Goal: Contribute content: Contribute content

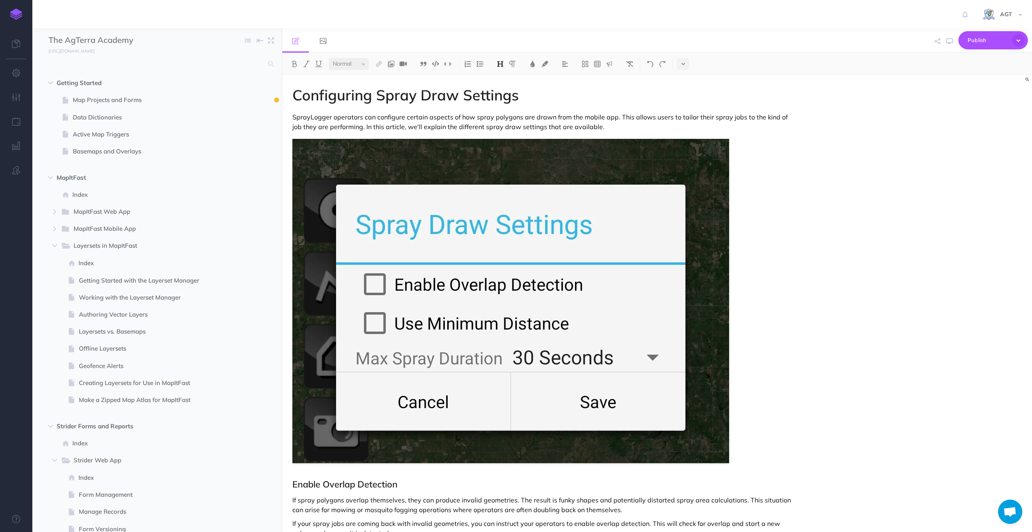
select select "null"
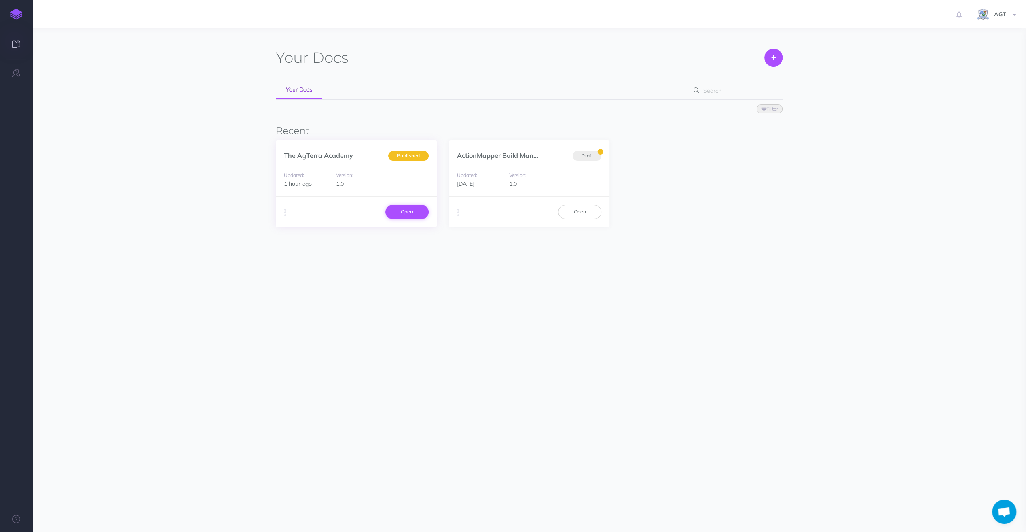
click at [402, 214] on link "Open" at bounding box center [407, 212] width 43 height 14
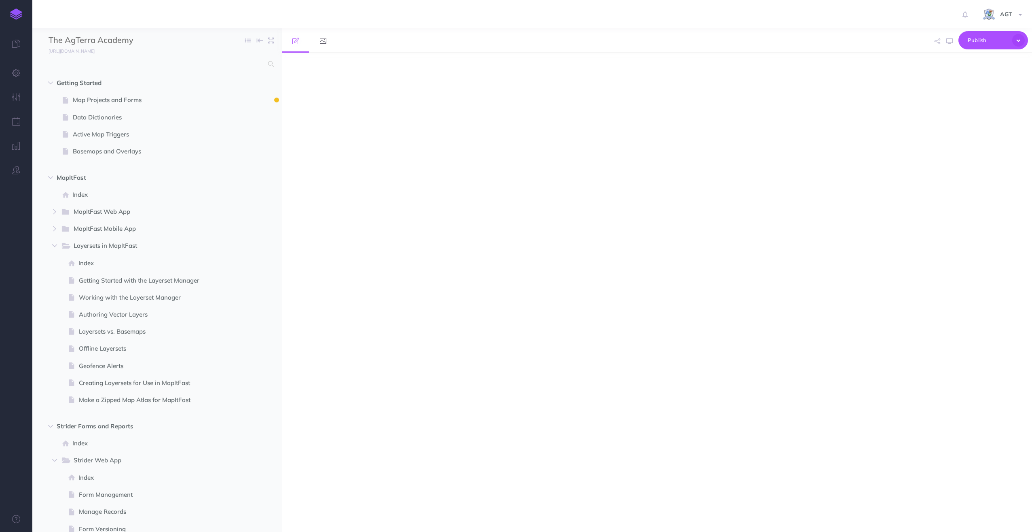
select select "null"
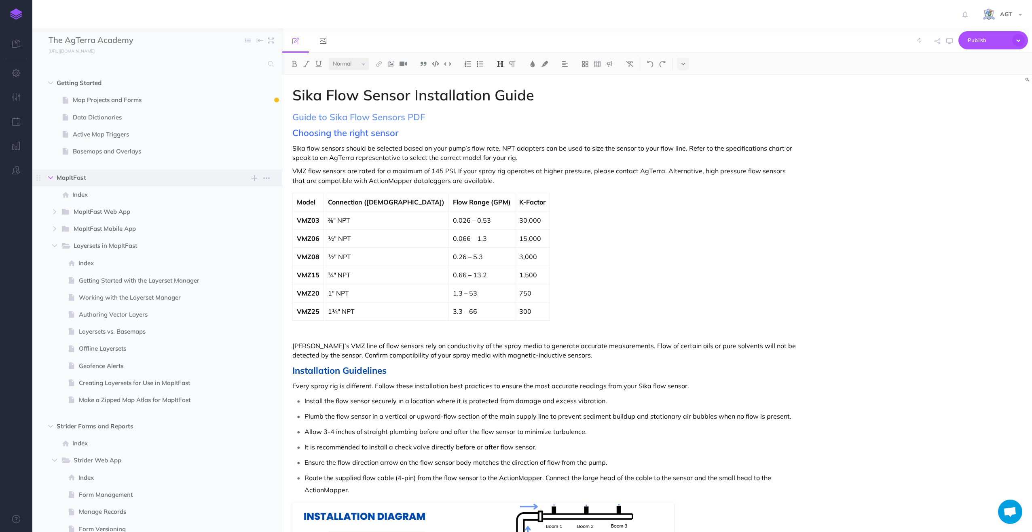
click at [52, 179] on icon "button" at bounding box center [50, 177] width 5 height 5
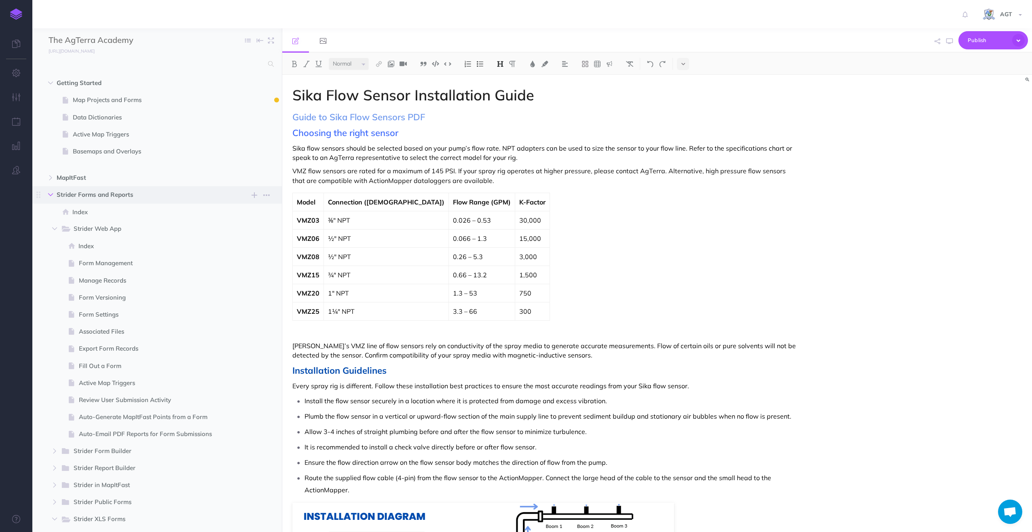
click at [52, 193] on icon "button" at bounding box center [50, 194] width 5 height 5
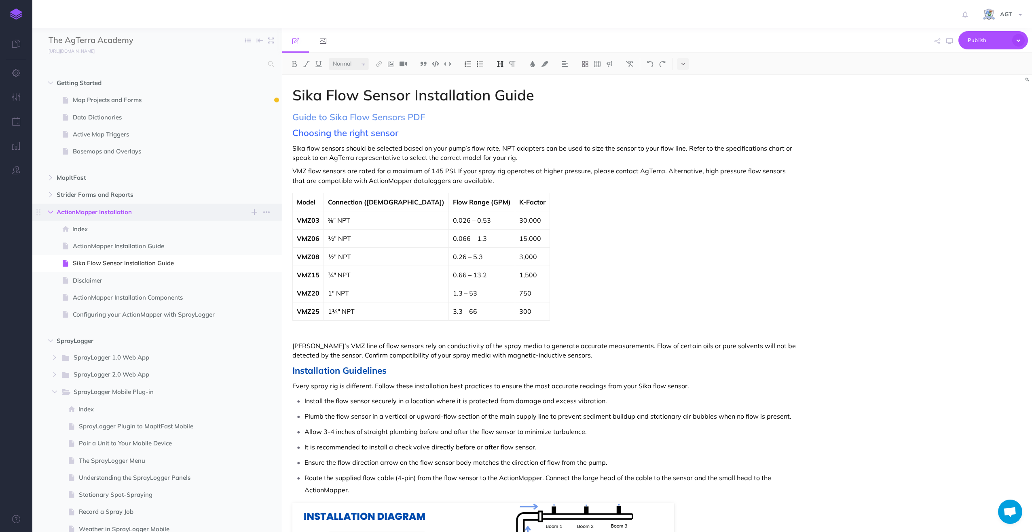
click at [50, 209] on button "button" at bounding box center [50, 212] width 15 height 10
click at [49, 210] on icon "button" at bounding box center [50, 212] width 5 height 5
click at [109, 262] on span "Sika Flow Sensor Installation Guide" at bounding box center [153, 263] width 161 height 10
click at [299, 117] on link "Guide to Sika Flow Sensors PDF" at bounding box center [359, 116] width 133 height 11
click at [360, 64] on select "Small Normal Large" at bounding box center [349, 64] width 40 height 12
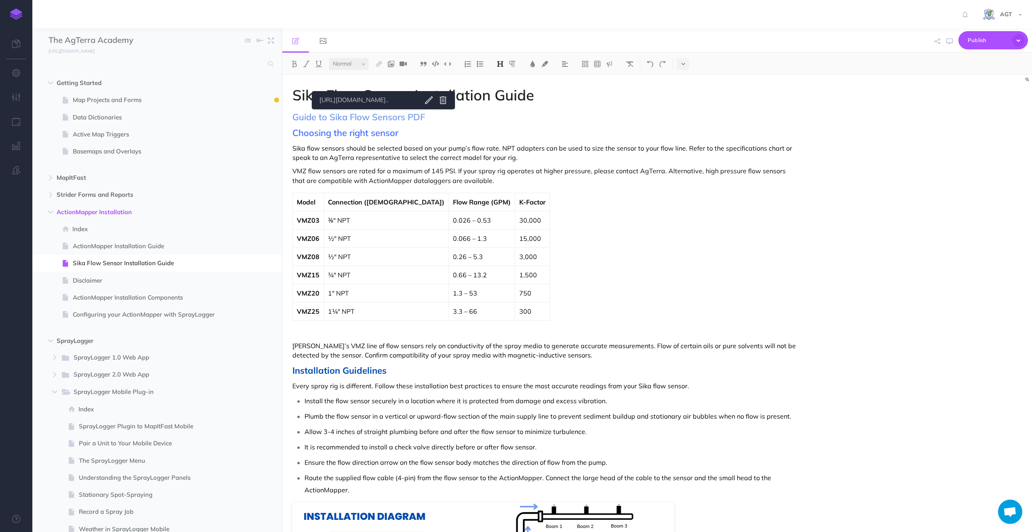
click at [329, 58] on select "Small Normal Large" at bounding box center [349, 64] width 40 height 12
click at [515, 61] on img at bounding box center [512, 64] width 7 height 6
click at [391, 116] on p "Guide to Sika Flow Sensors PDF" at bounding box center [545, 117] width 505 height 10
click at [458, 102] on body "Toggle Navigation AGT Settings Account Settings Teams Create Team Support Docum…" at bounding box center [516, 266] width 1032 height 532
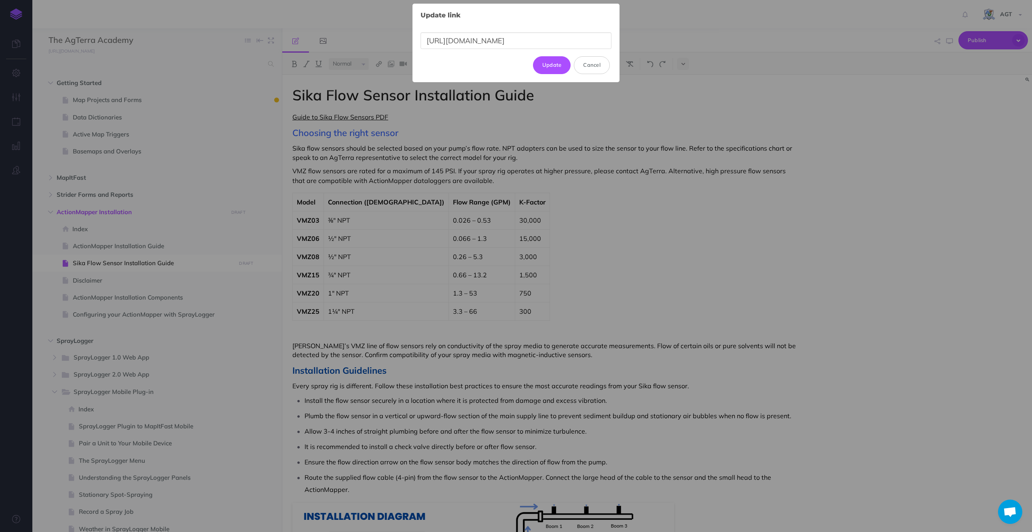
scroll to position [0, 196]
click at [588, 64] on button "Cancel" at bounding box center [592, 65] width 36 height 18
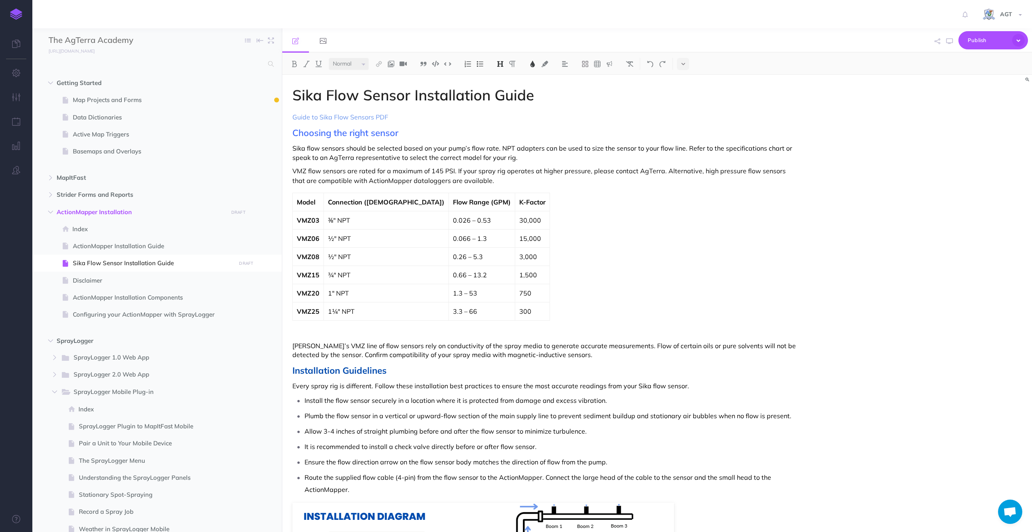
click at [470, 123] on div "Sika Flow Sensor Installation Guide Guide to Sika Flow Sensors PDF Choosing the…" at bounding box center [544, 468] width 525 height 786
drag, startPoint x: 292, startPoint y: 117, endPoint x: 337, endPoint y: 139, distance: 50.1
click at [292, 117] on div "Sika Flow Sensor Installation Guide Guide to Sika Flow Sensors PDF Choosing the…" at bounding box center [544, 468] width 525 height 786
click at [496, 118] on p "Download the PDF version of the Guide to Sika Flow Sensors PDF" at bounding box center [545, 117] width 505 height 10
click at [417, 117] on link "Guide to Sika Flow Sensors PDF" at bounding box center [439, 117] width 96 height 8
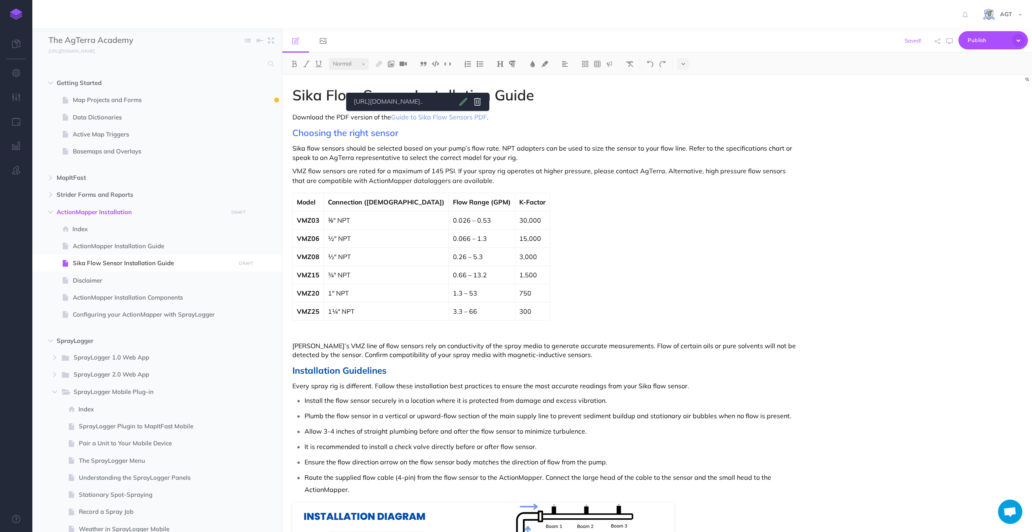
click at [491, 100] on body "Toggle Navigation AGT Settings Account Settings Teams Create Team Support Docum…" at bounding box center [516, 266] width 1032 height 532
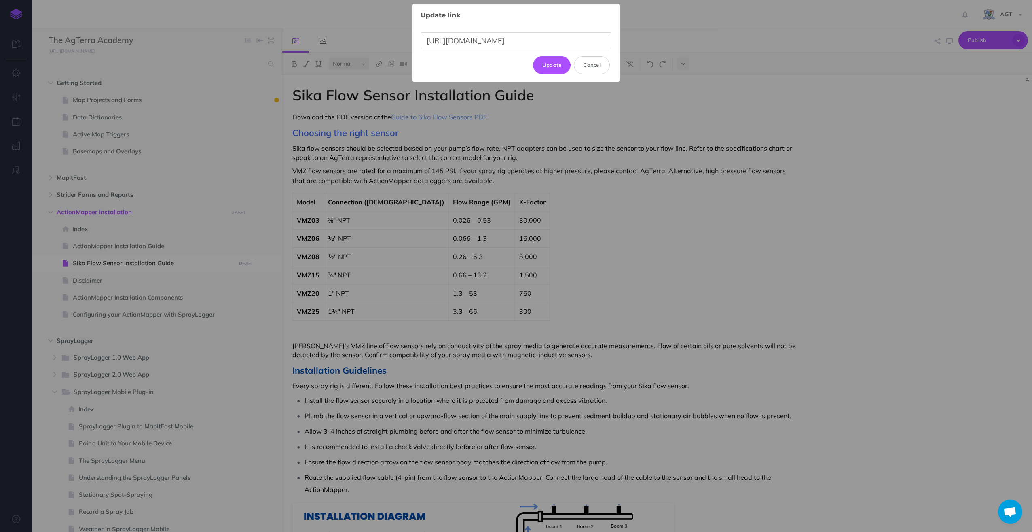
scroll to position [0, 196]
click at [515, 43] on input "[URL][DOMAIN_NAME]" at bounding box center [516, 40] width 191 height 17
click at [596, 64] on button "Cancel" at bounding box center [592, 65] width 36 height 18
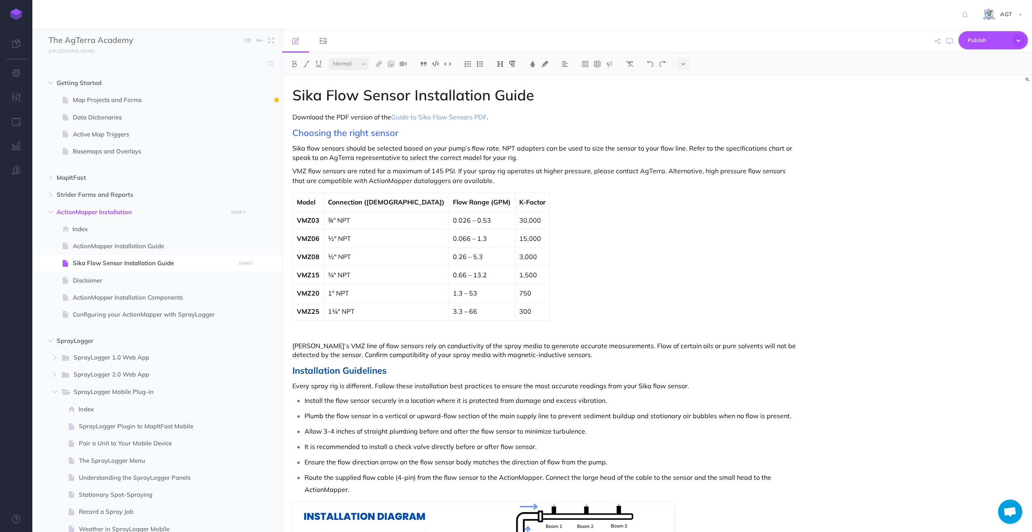
scroll to position [0, 0]
click at [380, 63] on img at bounding box center [378, 64] width 7 height 6
click at [383, 51] on ul at bounding box center [407, 40] width 250 height 24
drag, startPoint x: 427, startPoint y: 118, endPoint x: 417, endPoint y: 131, distance: 16.5
click at [416, 132] on h2 "Choosing the right sensor" at bounding box center [545, 133] width 505 height 10
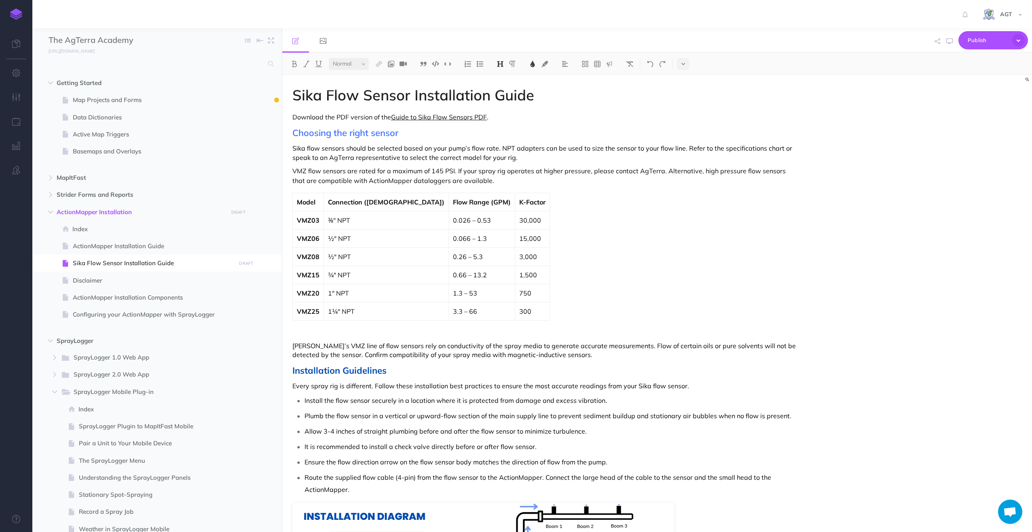
click at [416, 119] on link "Guide to Sika Flow Sensors PDF" at bounding box center [439, 117] width 96 height 8
click at [483, 100] on icon at bounding box center [478, 102] width 10 height 10
drag, startPoint x: 336, startPoint y: 117, endPoint x: 486, endPoint y: 113, distance: 150.2
click at [486, 113] on p "Download the PDF version of the Guide to Sika Flow Sensors PDF." at bounding box center [545, 117] width 505 height 10
click at [479, 118] on p "Download the PDF version of the Guide to Sika Flow Sensors PDF." at bounding box center [545, 117] width 505 height 10
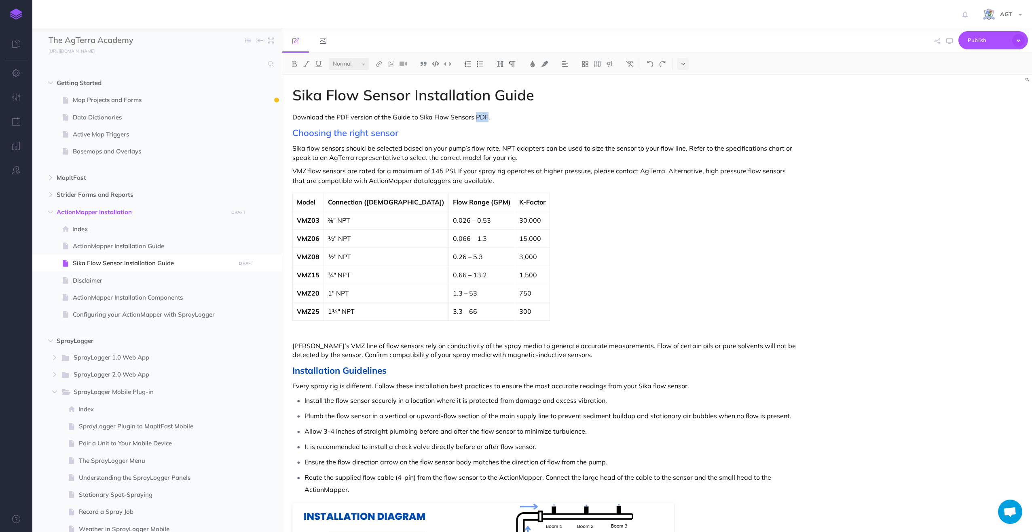
click at [479, 118] on p "Download the PDF version of the Guide to Sika Flow Sensors PDF." at bounding box center [545, 117] width 505 height 10
drag, startPoint x: 337, startPoint y: 115, endPoint x: 475, endPoint y: 114, distance: 137.6
click at [474, 114] on p "Download the PDF version of the Guide to Sika Flow Sensors." at bounding box center [545, 117] width 505 height 10
click at [381, 63] on img at bounding box center [378, 64] width 7 height 6
click at [379, 78] on icon at bounding box center [379, 78] width 6 height 6
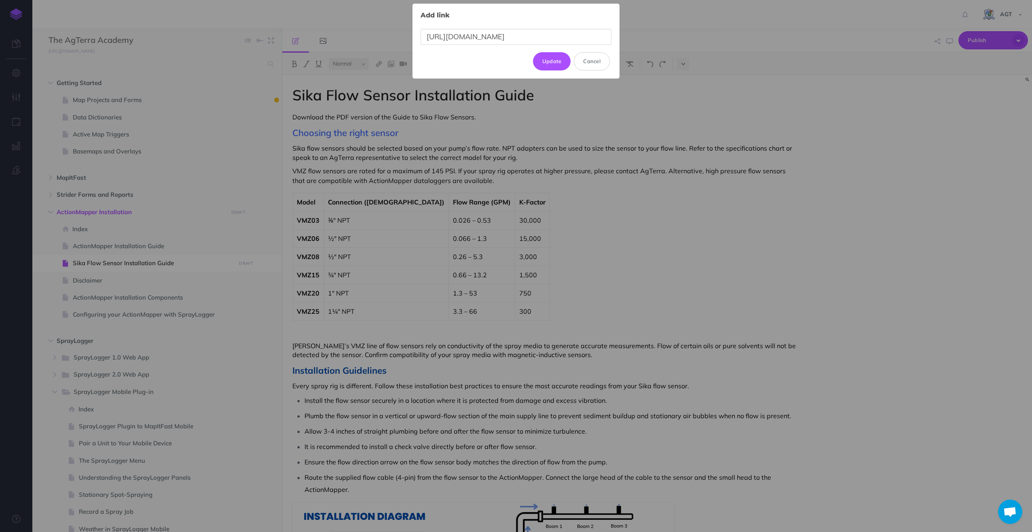
scroll to position [0, 196]
type input "[URL][DOMAIN_NAME]"
click at [550, 59] on button "Update" at bounding box center [552, 61] width 38 height 18
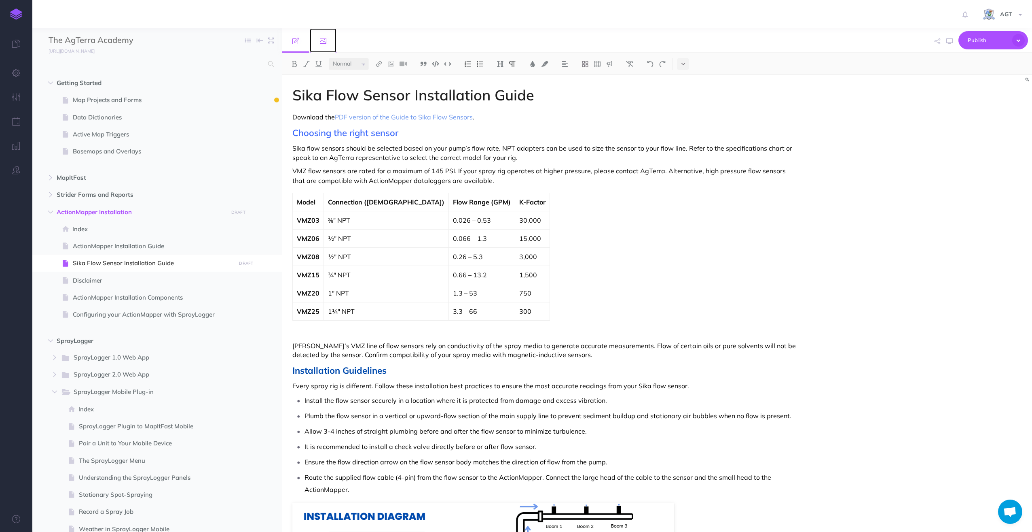
click at [319, 41] on link at bounding box center [323, 40] width 27 height 24
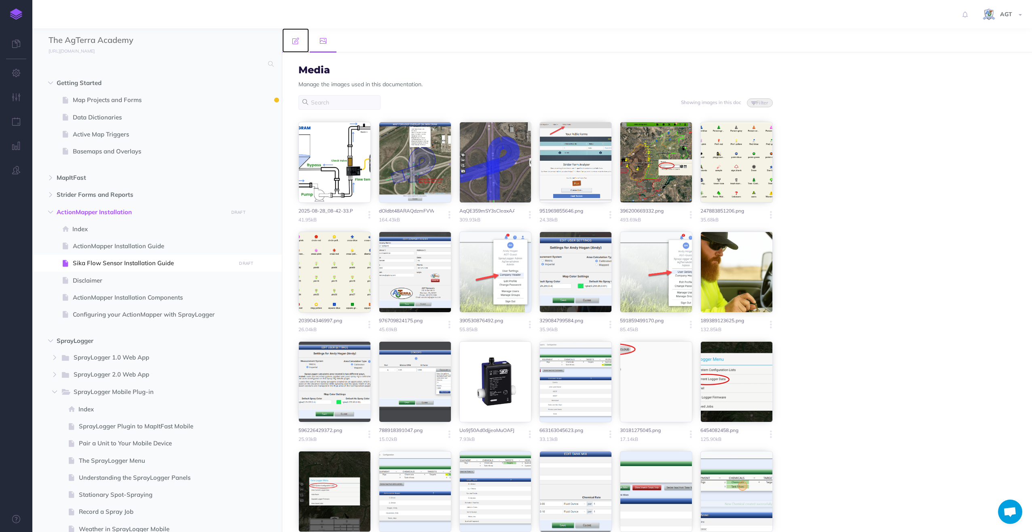
click at [296, 40] on icon at bounding box center [296, 41] width 6 height 6
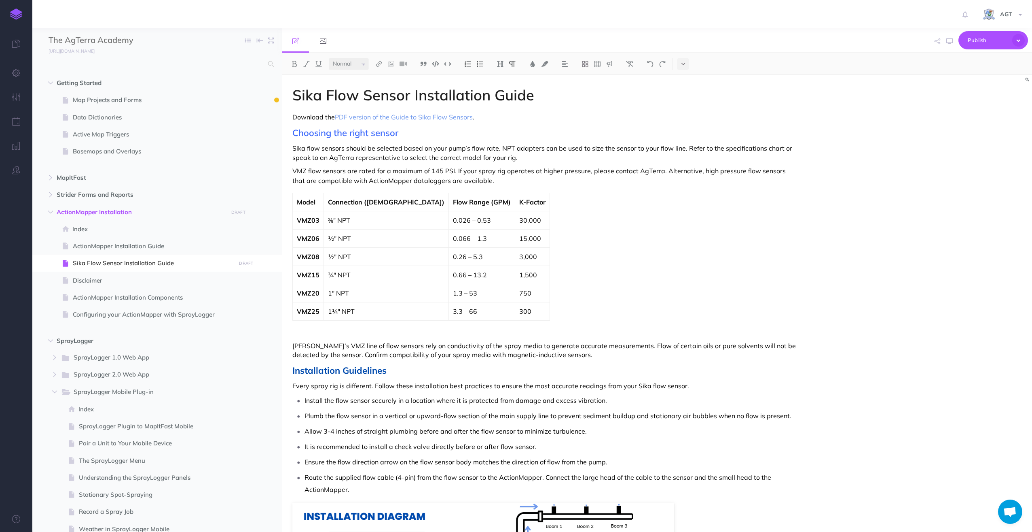
click at [475, 111] on div "Sika Flow Sensor Installation Guide Download the PDF version of the Guide to Si…" at bounding box center [544, 468] width 525 height 786
click at [486, 119] on p "Download the PDF version of the Guide to Sika Flow Sensors ." at bounding box center [545, 117] width 505 height 10
click at [549, 115] on p "Download the PDF version of the Guide to Sika Flow Sensors ." at bounding box center [545, 117] width 505 height 10
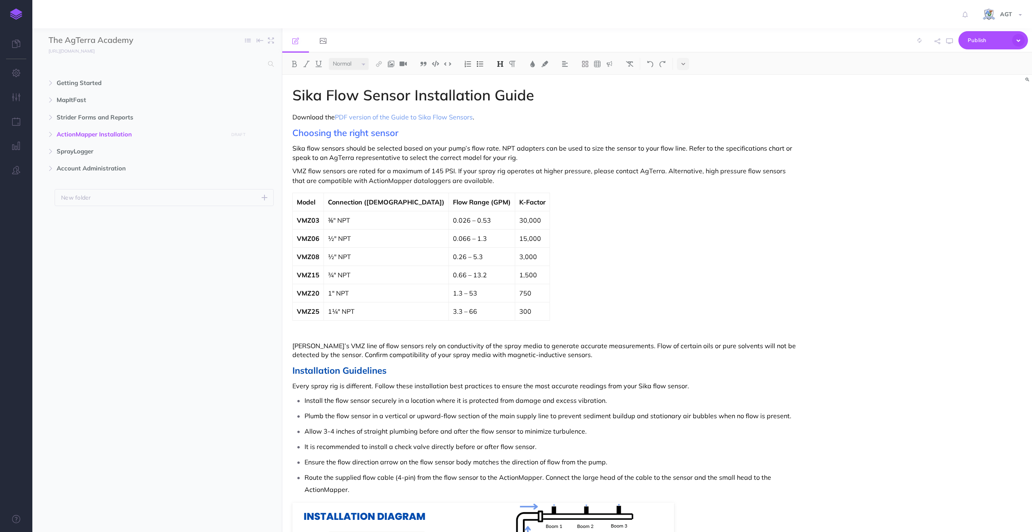
select select "null"
click at [489, 117] on p "Download the PDF version of the Guide to Sika Flow Sensors ." at bounding box center [545, 117] width 505 height 10
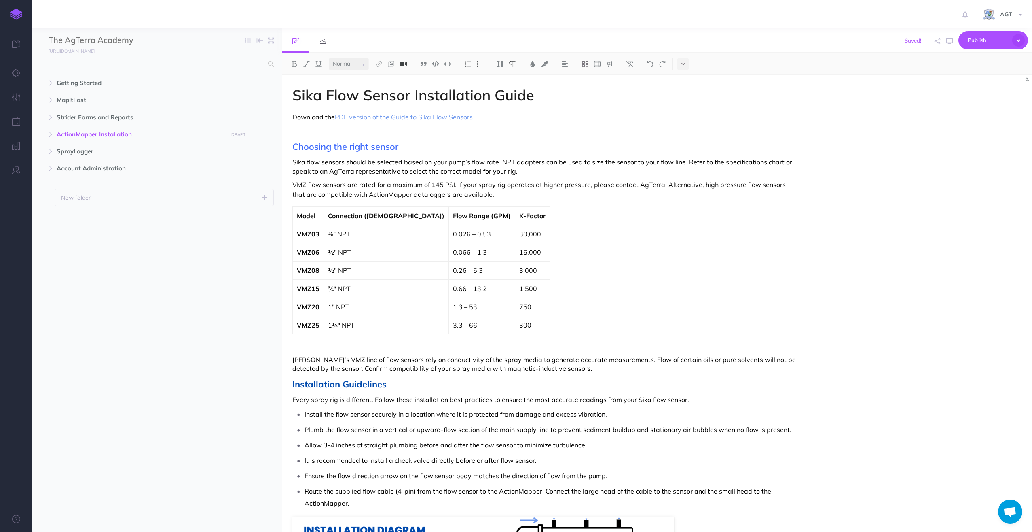
click at [403, 64] on img at bounding box center [403, 64] width 7 height 6
click at [603, 58] on button "Cancel" at bounding box center [592, 61] width 36 height 18
click at [396, 62] on button at bounding box center [391, 64] width 12 height 12
click at [392, 78] on icon at bounding box center [391, 78] width 6 height 6
click at [1015, 95] on button "button" at bounding box center [1013, 96] width 8 height 13
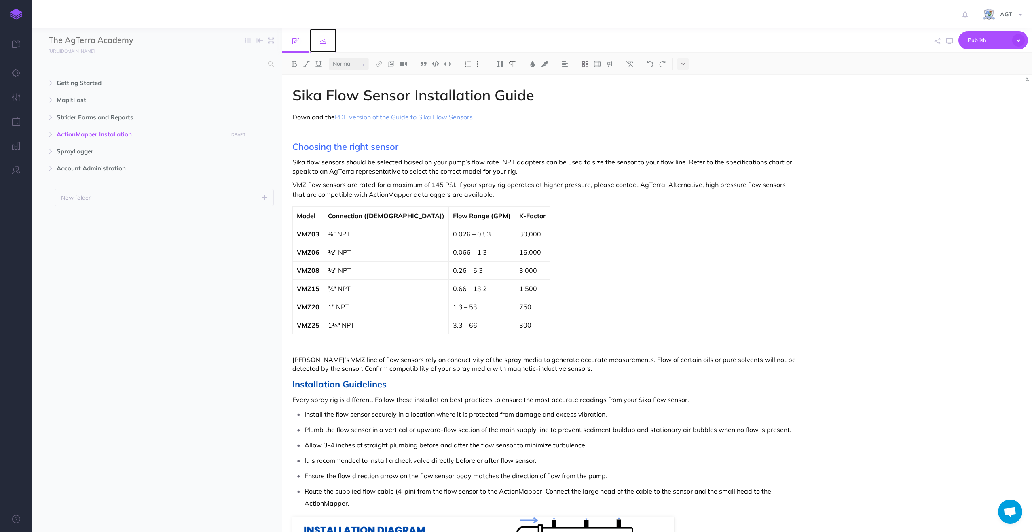
click at [321, 42] on icon at bounding box center [323, 41] width 6 height 6
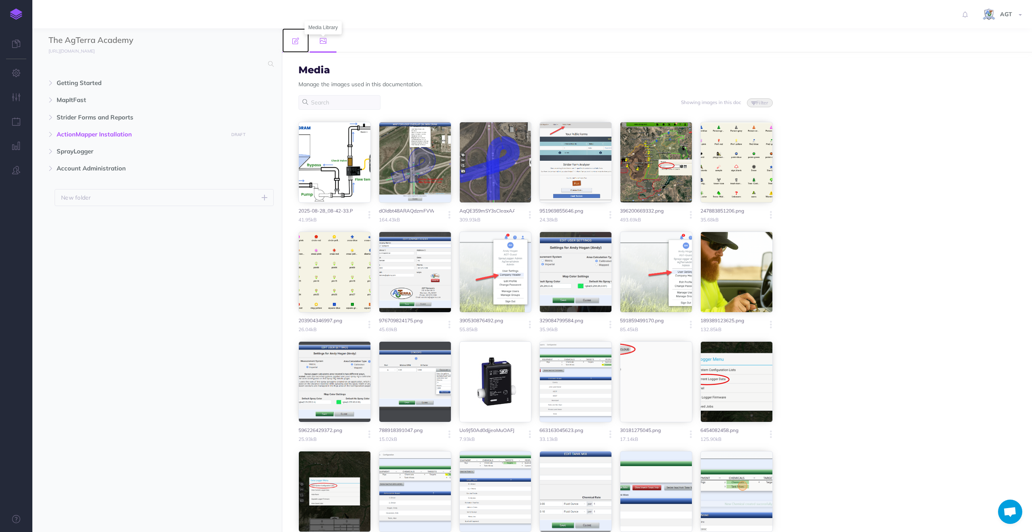
click at [296, 38] on icon at bounding box center [296, 41] width 6 height 6
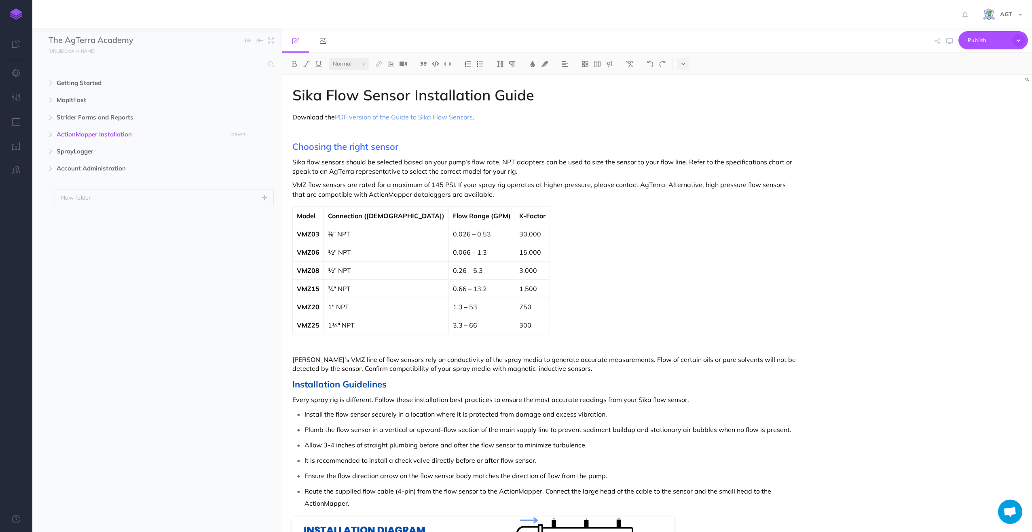
click at [325, 132] on p at bounding box center [545, 131] width 505 height 10
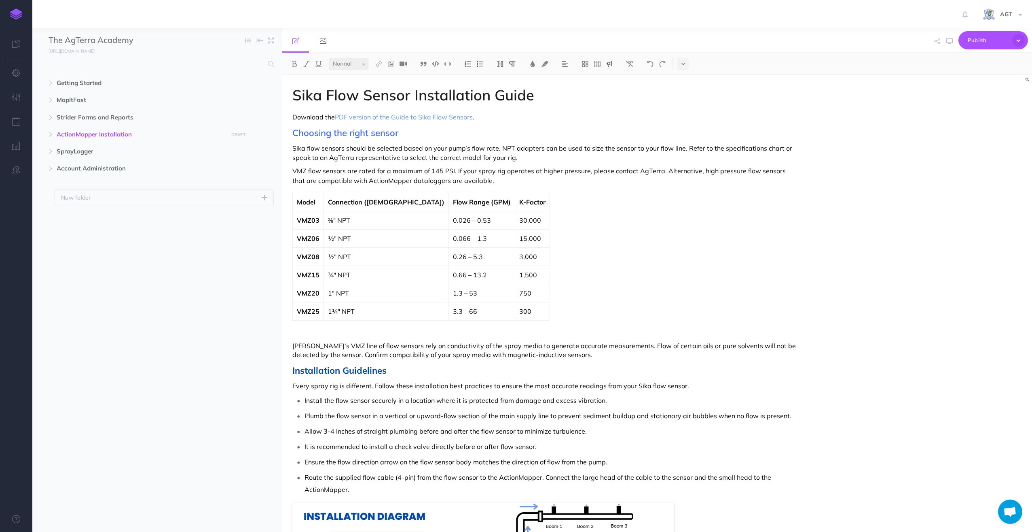
click at [611, 62] on img at bounding box center [609, 64] width 7 height 6
drag, startPoint x: 293, startPoint y: 117, endPoint x: 628, endPoint y: 39, distance: 344.3
click at [295, 117] on p "Download the PDF version of the Guide to Sika Flow Sensors ." at bounding box center [545, 117] width 505 height 10
click at [609, 63] on img at bounding box center [609, 64] width 7 height 6
click at [611, 78] on img at bounding box center [609, 78] width 7 height 6
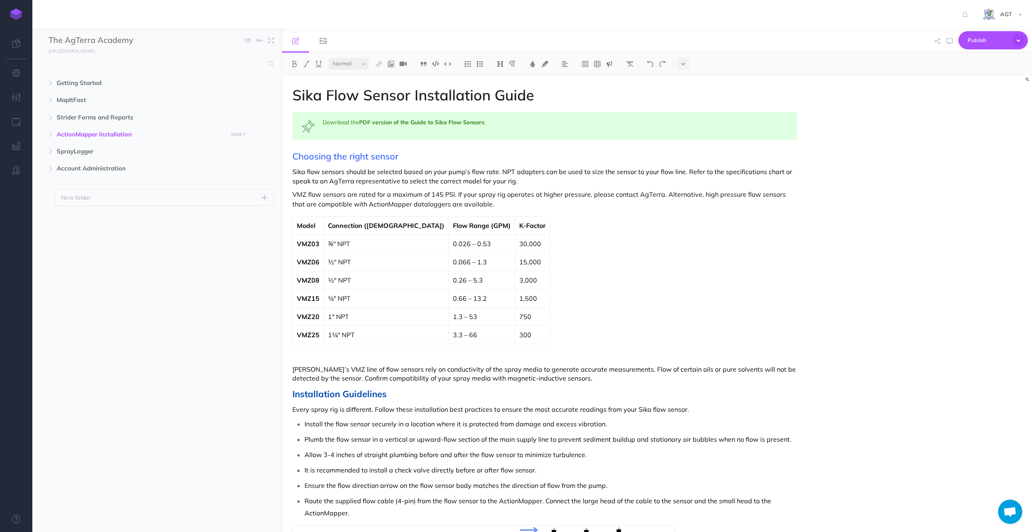
drag, startPoint x: 494, startPoint y: 146, endPoint x: 406, endPoint y: 135, distance: 88.1
click at [492, 146] on div "Sika Flow Sensor Installation Guide Download the PDF version of the Guide to Si…" at bounding box center [544, 479] width 525 height 809
drag, startPoint x: 326, startPoint y: 123, endPoint x: 350, endPoint y: 126, distance: 23.2
click at [327, 123] on div "Download the PDF version of the Guide to Sika Flow Sensors ." at bounding box center [545, 126] width 505 height 28
click at [870, 121] on div "Sika Flow Sensor Installation Guide Click here to download the PDF version of t…" at bounding box center [657, 303] width 750 height 457
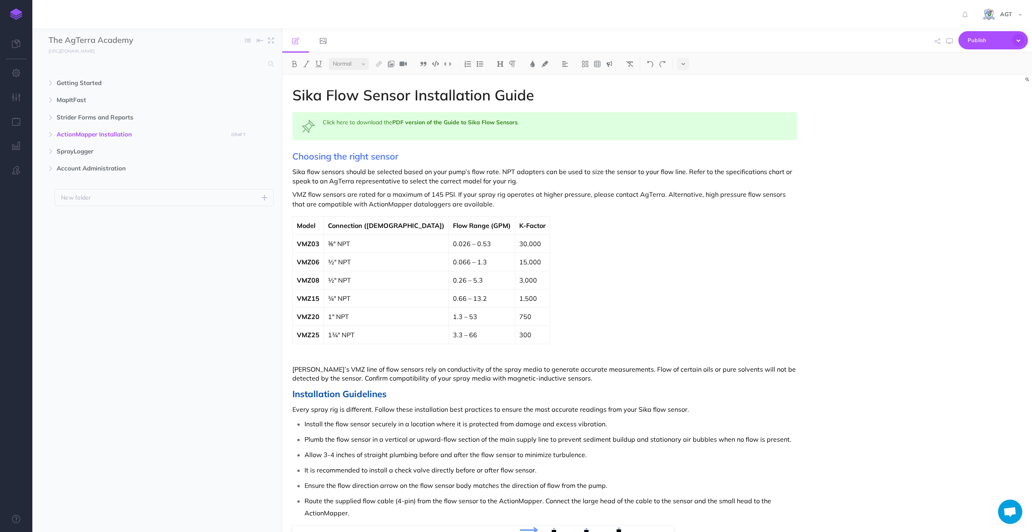
drag, startPoint x: 898, startPoint y: 78, endPoint x: 955, endPoint y: 80, distance: 57.1
click at [898, 78] on div "Sika Flow Sensor Installation Guide Click here to download the PDF version of t…" at bounding box center [657, 303] width 750 height 457
click at [450, 123] on link "PDF version of the Guide to Sika Flow Sensors" at bounding box center [454, 122] width 125 height 7
drag, startPoint x: 394, startPoint y: 123, endPoint x: 517, endPoint y: 123, distance: 123.4
click at [517, 123] on link "PDF version of the Guide to Sika Flow Sensors" at bounding box center [454, 122] width 125 height 7
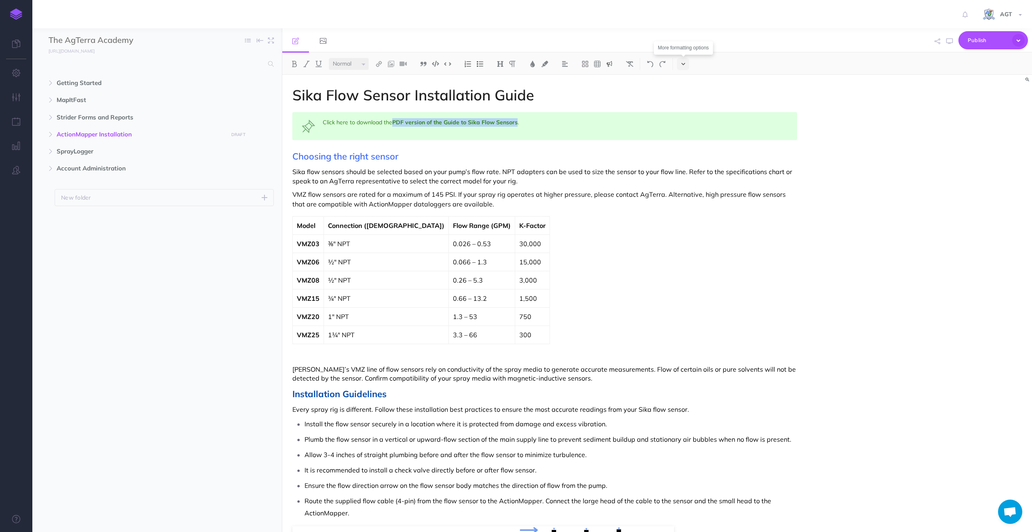
click at [684, 64] on icon at bounding box center [684, 64] width 4 height 6
click at [566, 89] on h1 "Sika Flow Sensor Installation Guide" at bounding box center [545, 95] width 505 height 16
drag, startPoint x: 394, startPoint y: 122, endPoint x: 517, endPoint y: 121, distance: 123.4
click at [517, 121] on link "PDF version of the Guide to Sika Flow Sensors" at bounding box center [454, 122] width 125 height 7
click at [379, 64] on img at bounding box center [378, 64] width 7 height 6
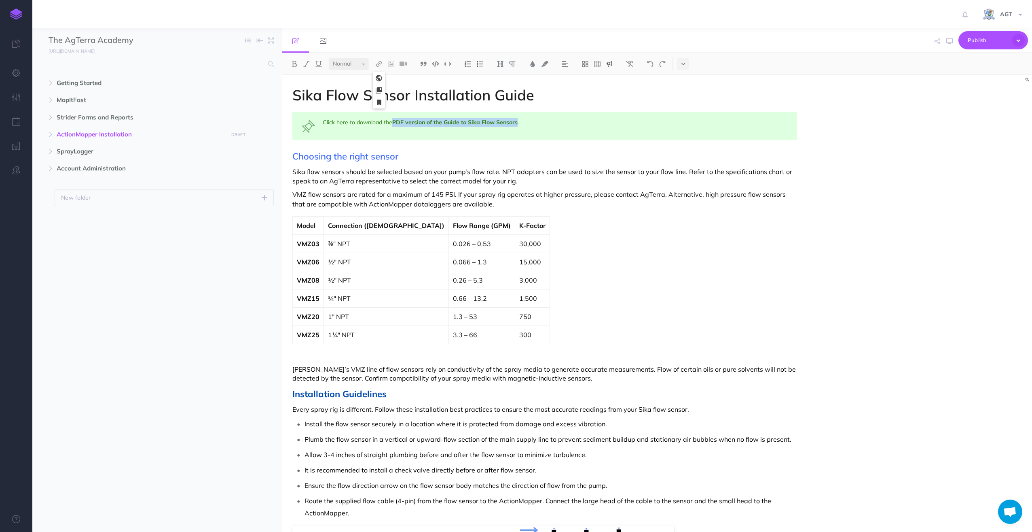
click at [378, 77] on icon at bounding box center [379, 78] width 6 height 6
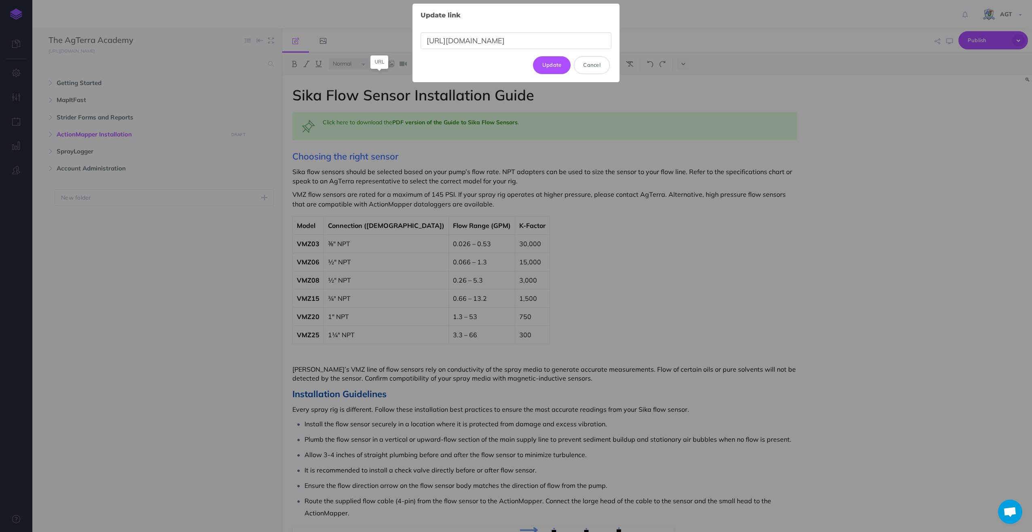
scroll to position [0, 196]
click at [479, 40] on input "[URL][DOMAIN_NAME]" at bounding box center [516, 40] width 191 height 17
click at [479, 41] on input "[URL][DOMAIN_NAME]" at bounding box center [516, 40] width 191 height 17
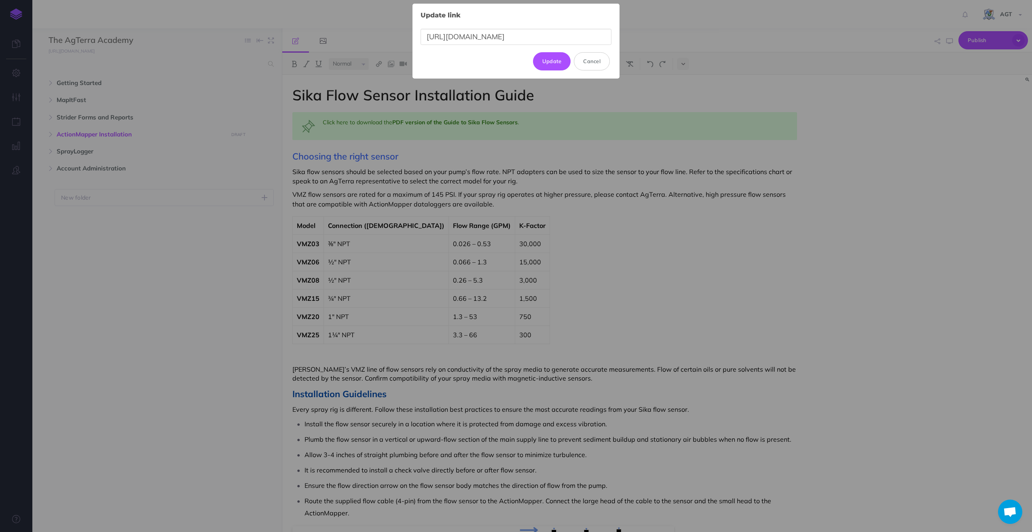
drag, startPoint x: 483, startPoint y: 36, endPoint x: 400, endPoint y: 38, distance: 83.4
click at [400, 38] on div "Update link × [URL][DOMAIN_NAME] Update Cancel" at bounding box center [516, 266] width 1032 height 532
type input "[URL][DOMAIN_NAME]"
click at [512, 36] on input "[URL][DOMAIN_NAME]" at bounding box center [516, 37] width 191 height 17
drag, startPoint x: 498, startPoint y: 37, endPoint x: 406, endPoint y: 36, distance: 92.3
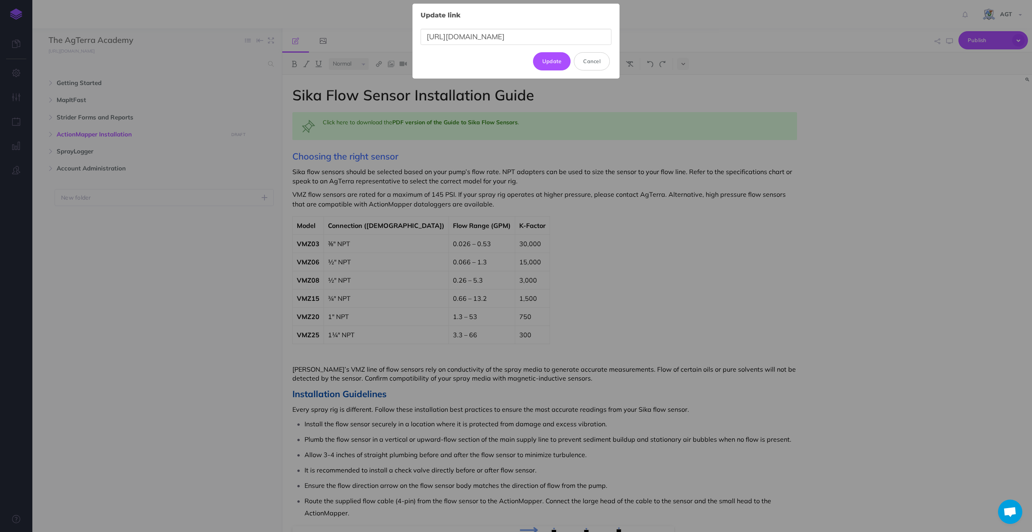
click at [406, 36] on div "Update link × [URL][DOMAIN_NAME] Update Cancel" at bounding box center [516, 266] width 1032 height 532
click at [562, 37] on input "[URL][DOMAIN_NAME]" at bounding box center [516, 37] width 191 height 17
drag, startPoint x: 502, startPoint y: 36, endPoint x: 382, endPoint y: 59, distance: 122.7
click at [382, 59] on div "Update link × [URL][DOMAIN_NAME] Update Cancel" at bounding box center [516, 266] width 1032 height 532
click at [494, 54] on div "Update Cancel" at bounding box center [516, 61] width 191 height 18
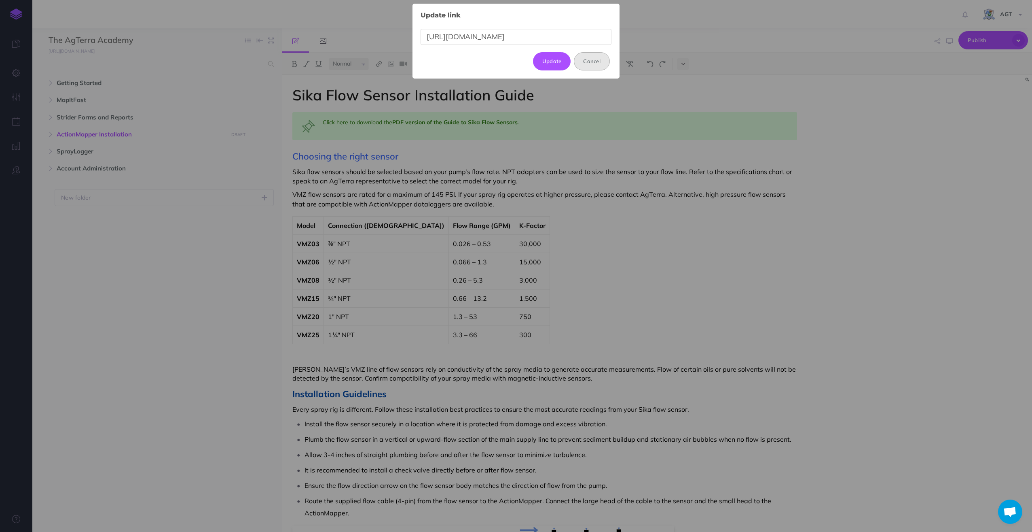
click at [601, 61] on button "Cancel" at bounding box center [592, 61] width 36 height 18
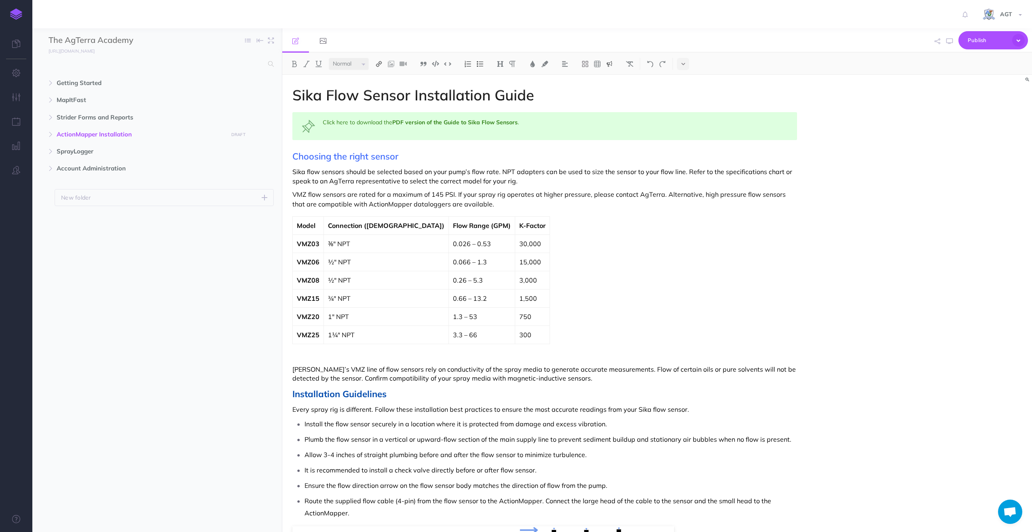
click at [376, 62] on img at bounding box center [378, 64] width 7 height 6
click at [380, 76] on icon at bounding box center [379, 78] width 6 height 6
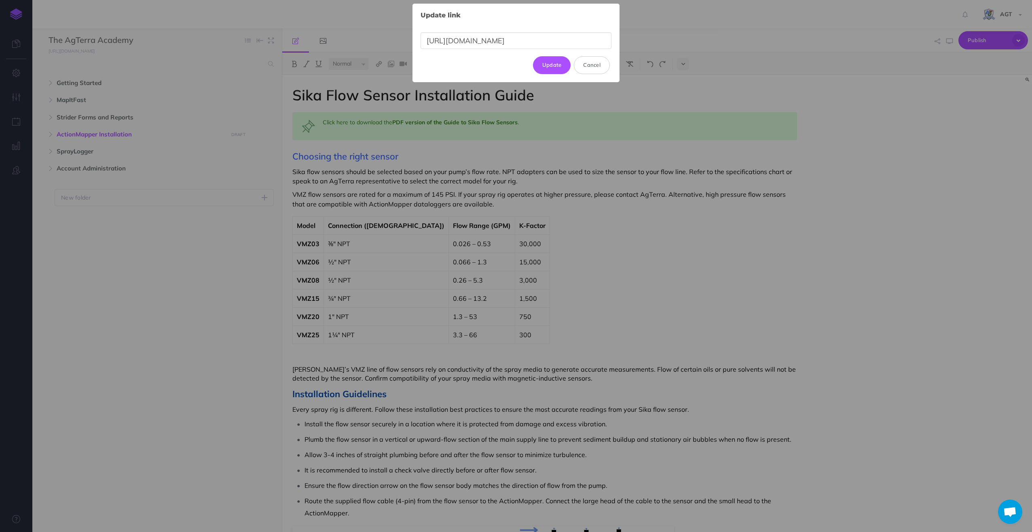
scroll to position [0, 196]
click at [460, 40] on input "[URL][DOMAIN_NAME]" at bounding box center [516, 40] width 191 height 17
click at [460, 38] on input "[URL][DOMAIN_NAME]" at bounding box center [516, 40] width 191 height 17
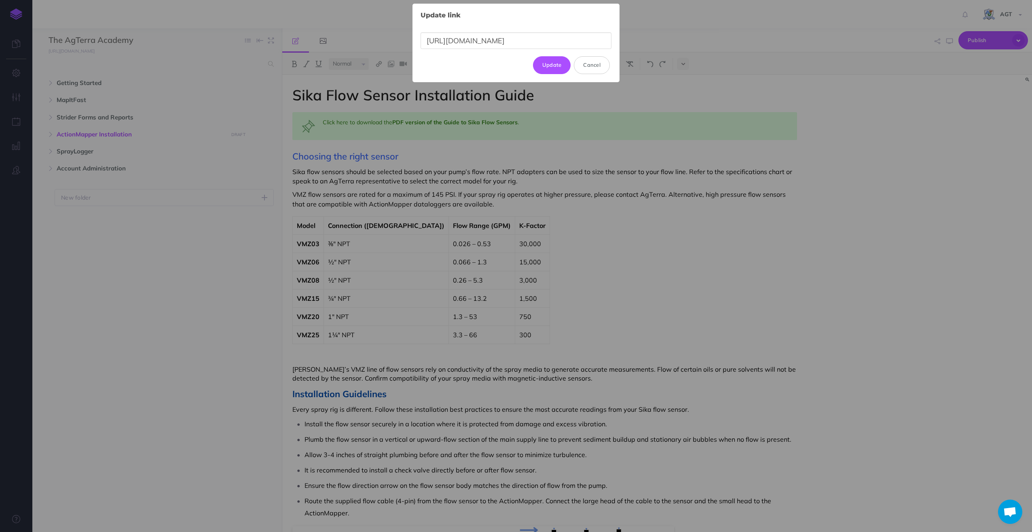
click at [460, 38] on input "[URL][DOMAIN_NAME]" at bounding box center [516, 40] width 191 height 17
type input "[URL][DOMAIN_NAME]"
click at [593, 61] on button "Cancel" at bounding box center [592, 61] width 36 height 18
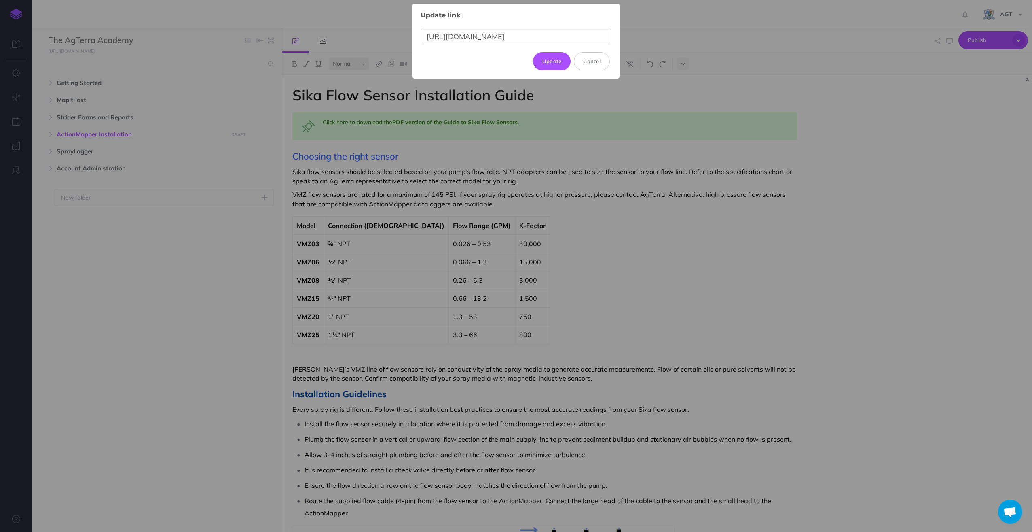
scroll to position [0, 0]
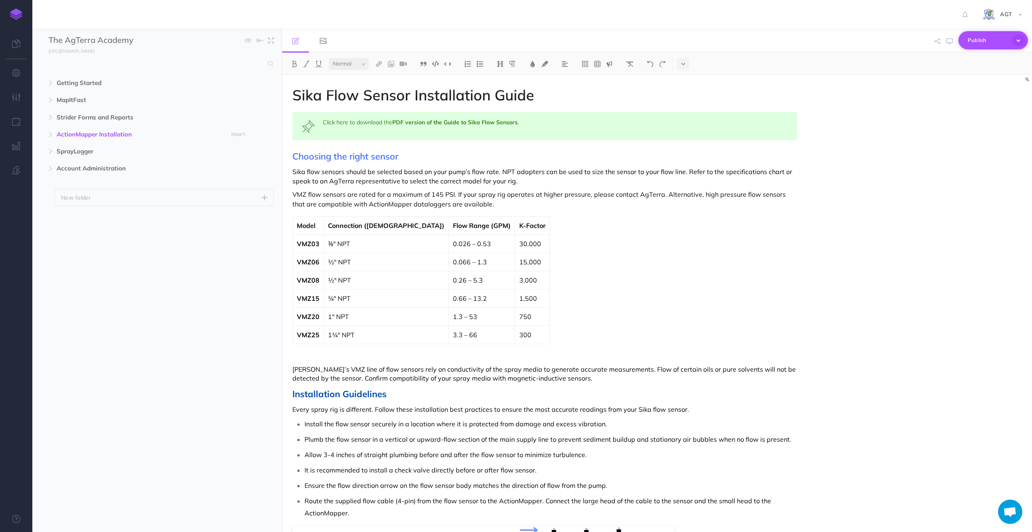
click at [982, 38] on span "Publish" at bounding box center [988, 40] width 40 height 13
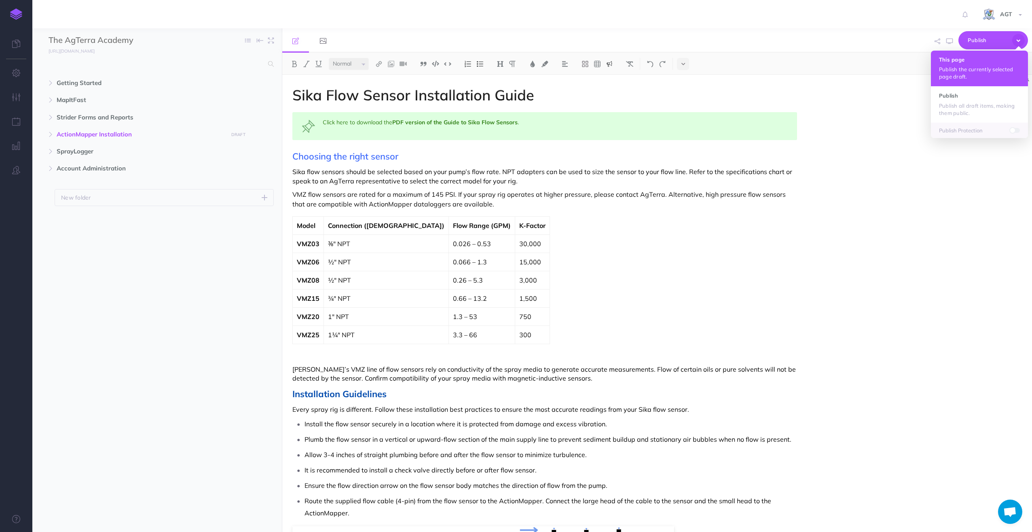
click at [963, 63] on button "This page Publish the currently selected page draft." at bounding box center [979, 69] width 97 height 36
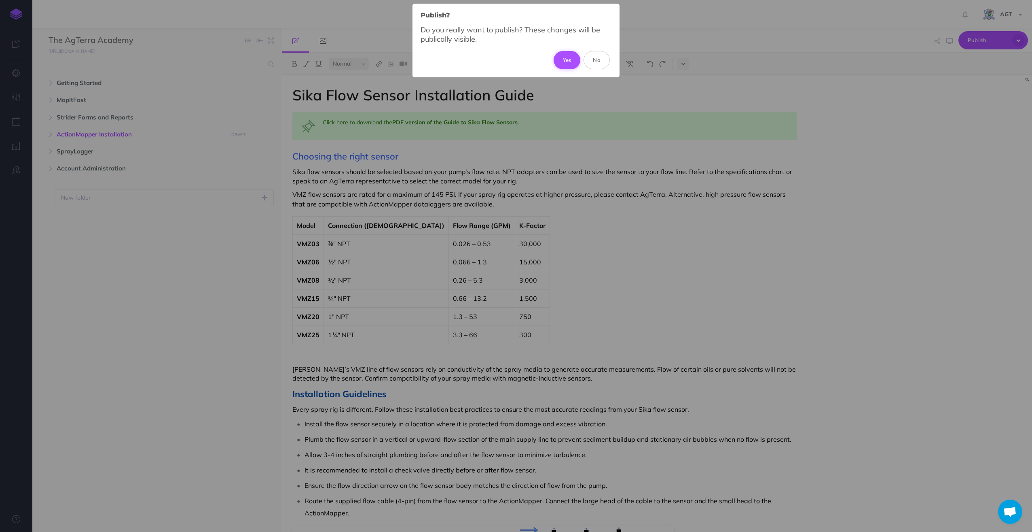
click at [565, 59] on button "Yes" at bounding box center [567, 60] width 27 height 18
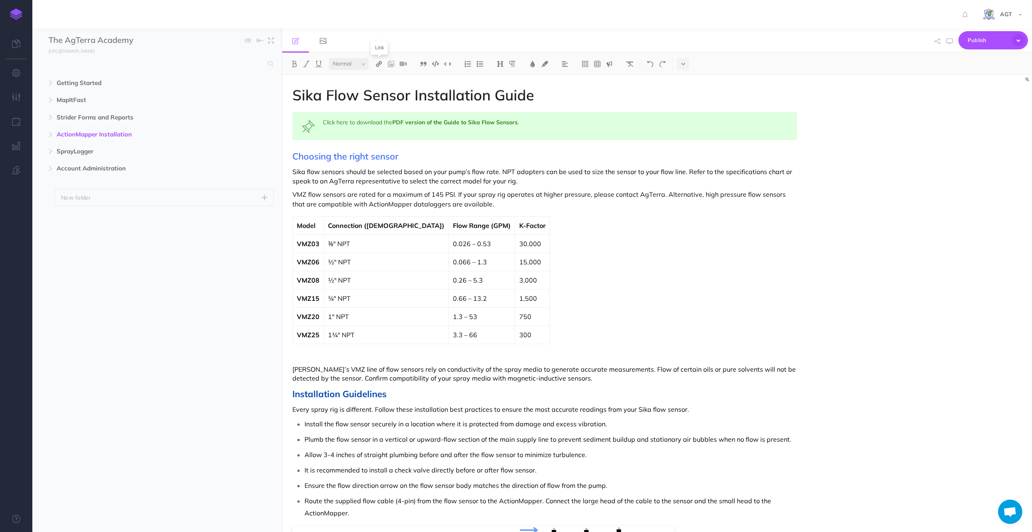
click at [381, 62] on img at bounding box center [378, 64] width 7 height 6
click at [378, 75] on icon at bounding box center [379, 78] width 6 height 6
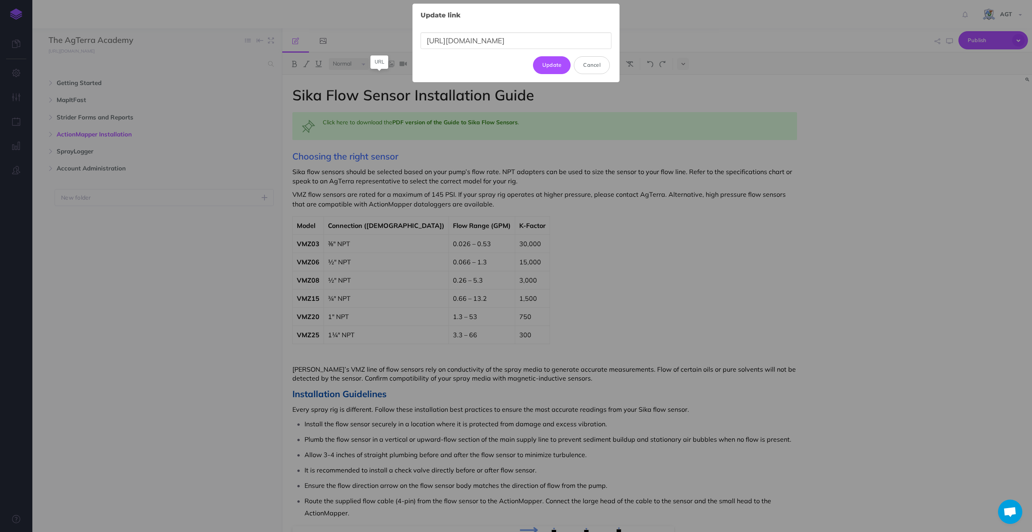
scroll to position [0, 196]
click at [464, 40] on input "[URL][DOMAIN_NAME]" at bounding box center [516, 40] width 191 height 17
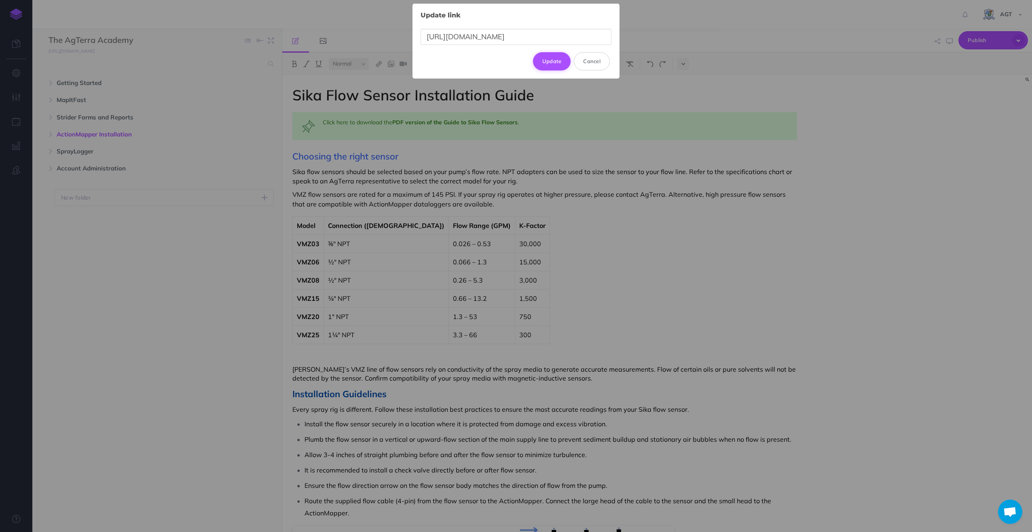
type input "[URL][DOMAIN_NAME]"
click at [555, 59] on button "Update" at bounding box center [552, 61] width 38 height 18
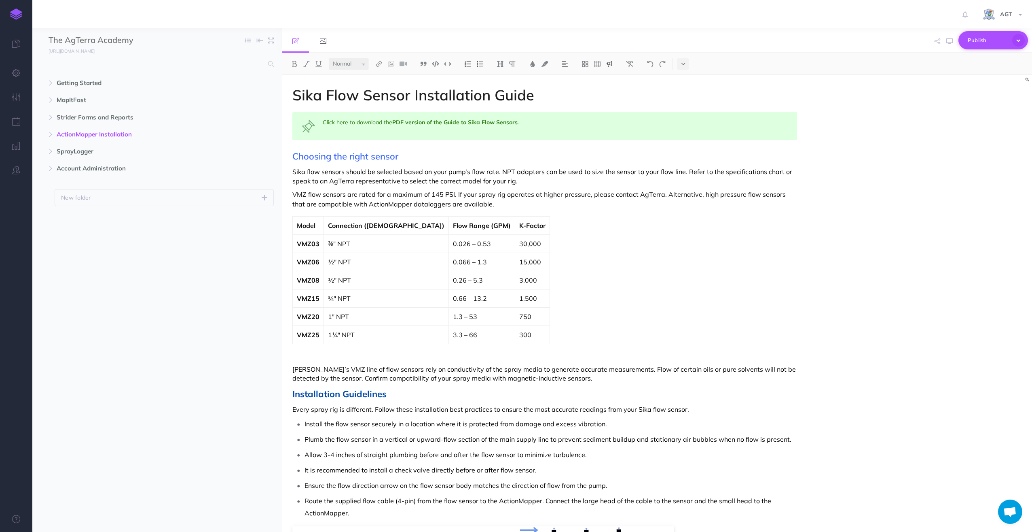
click at [977, 39] on span "Publish" at bounding box center [988, 40] width 40 height 13
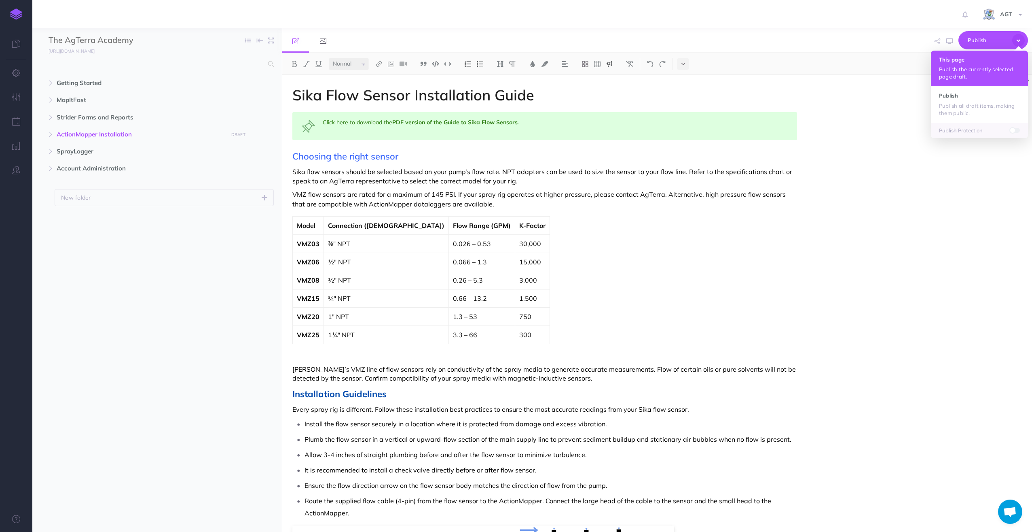
click at [970, 67] on p "Publish the currently selected page draft." at bounding box center [979, 73] width 81 height 15
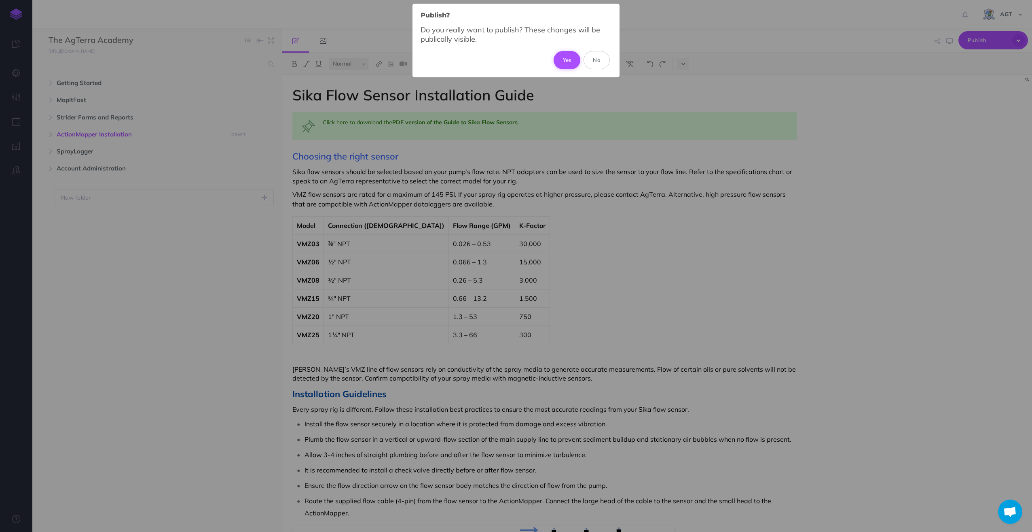
click at [564, 57] on button "Yes" at bounding box center [567, 60] width 27 height 18
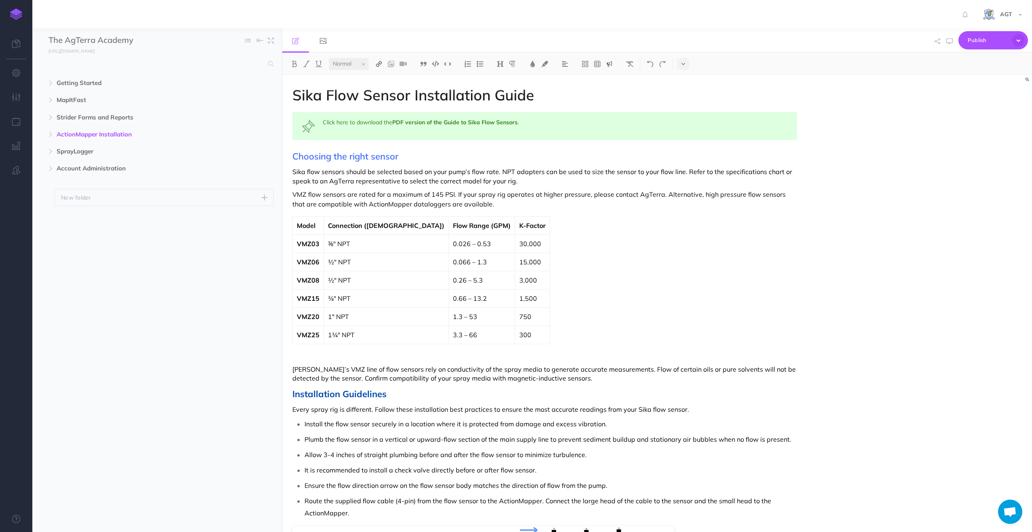
click at [381, 59] on button at bounding box center [379, 64] width 12 height 12
click at [378, 79] on icon at bounding box center [379, 78] width 6 height 6
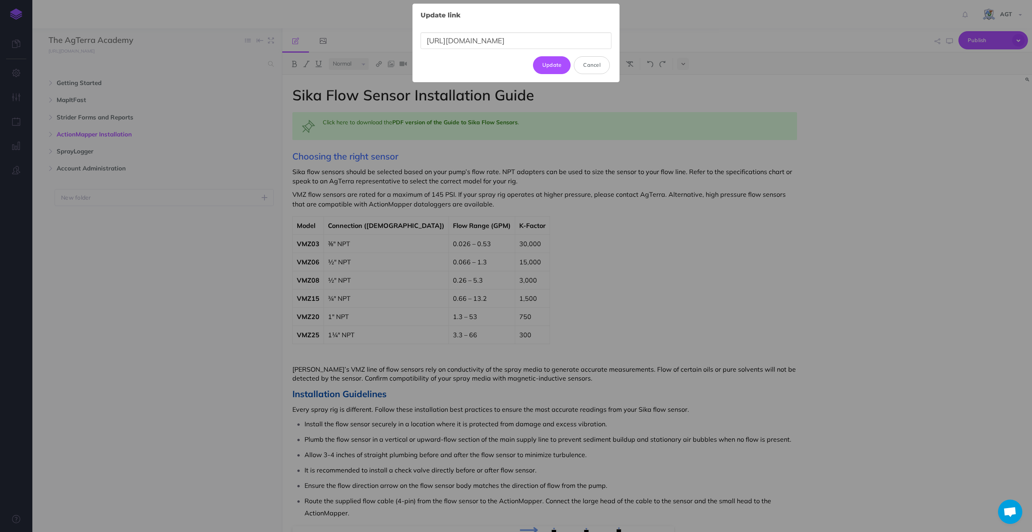
click at [481, 40] on input "[URL][DOMAIN_NAME]" at bounding box center [516, 40] width 191 height 17
type input "[URL][DOMAIN_NAME]"
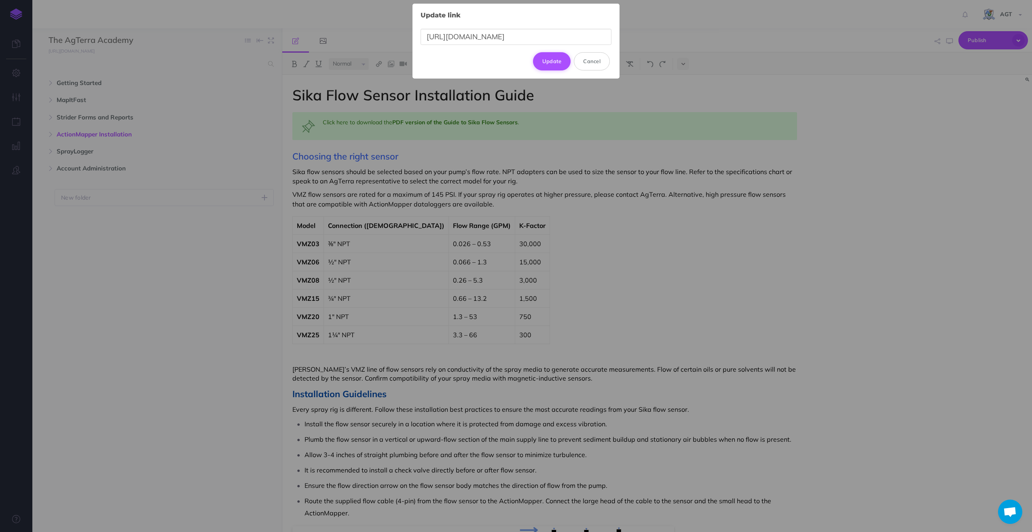
scroll to position [0, 0]
click at [551, 59] on button "Update" at bounding box center [552, 61] width 38 height 18
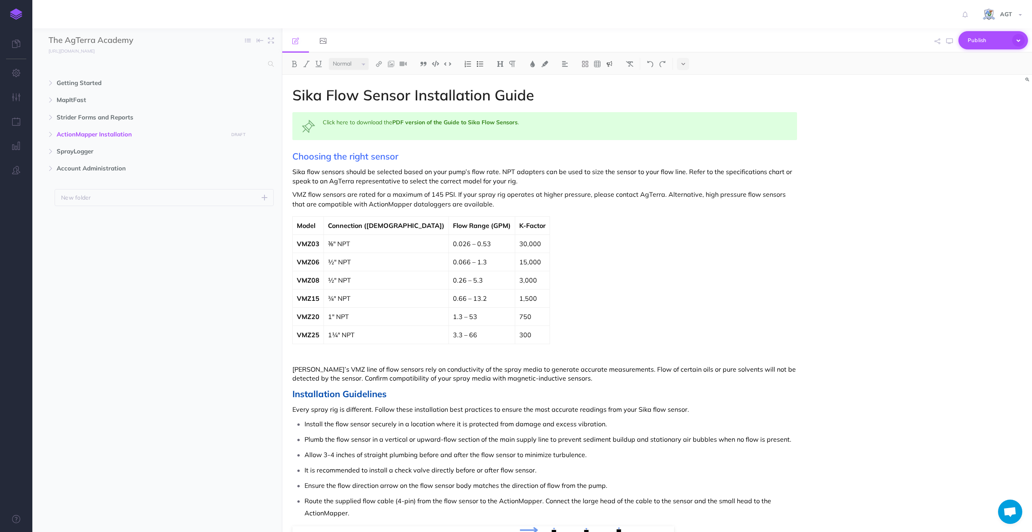
click at [973, 38] on span "Publish" at bounding box center [988, 40] width 40 height 13
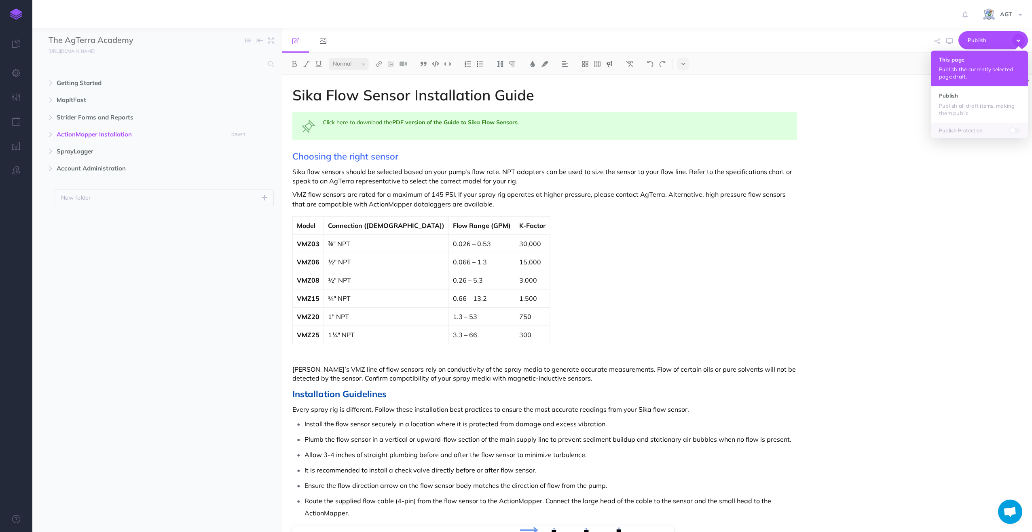
click at [954, 67] on p "Publish the currently selected page draft." at bounding box center [979, 73] width 81 height 15
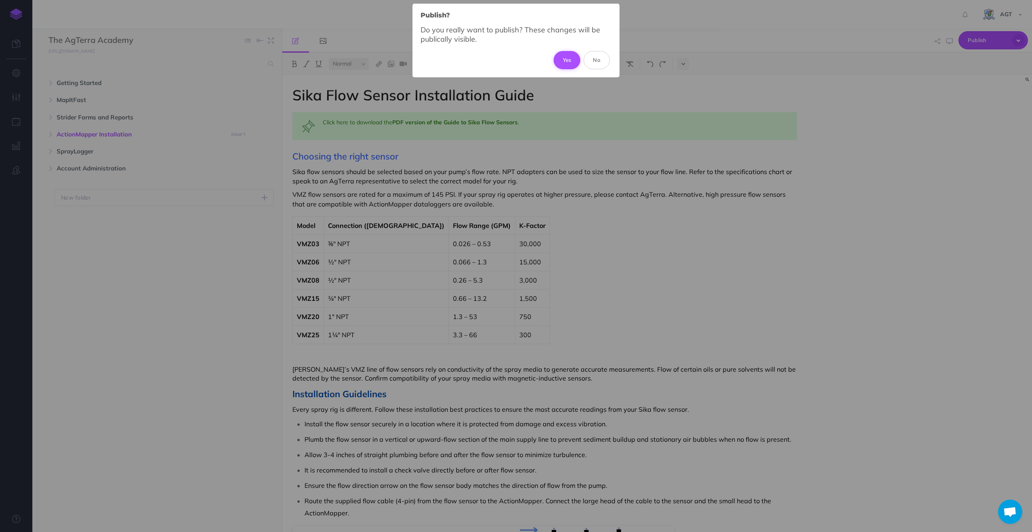
click at [564, 59] on button "Yes" at bounding box center [567, 60] width 27 height 18
